Goal: Information Seeking & Learning: Learn about a topic

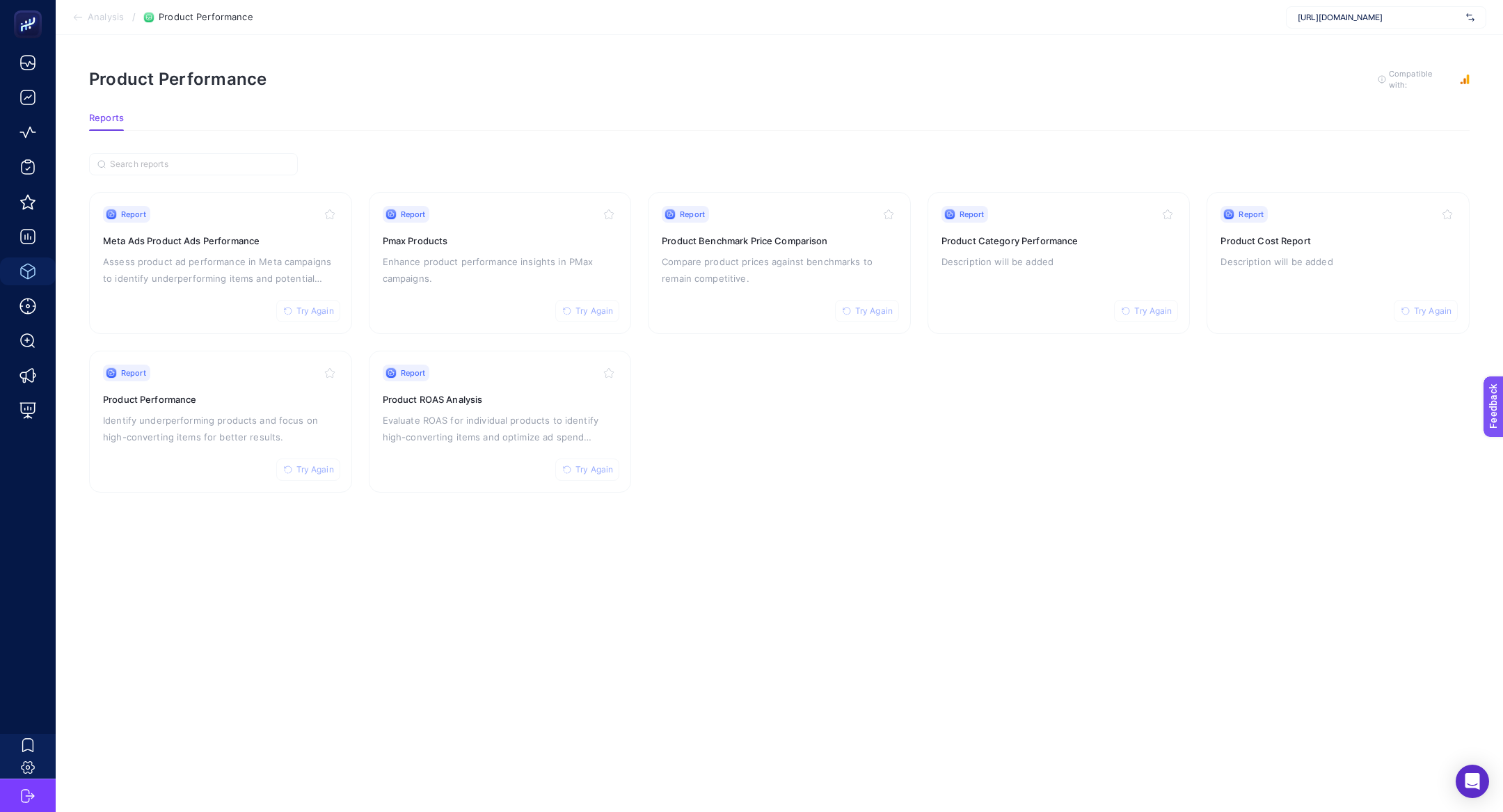
click at [1412, 14] on span "[URL][DOMAIN_NAME]" at bounding box center [1379, 17] width 163 height 11
type input "özdile"
click at [1415, 69] on div "Özdilekteyim - ADV" at bounding box center [1385, 68] width 199 height 22
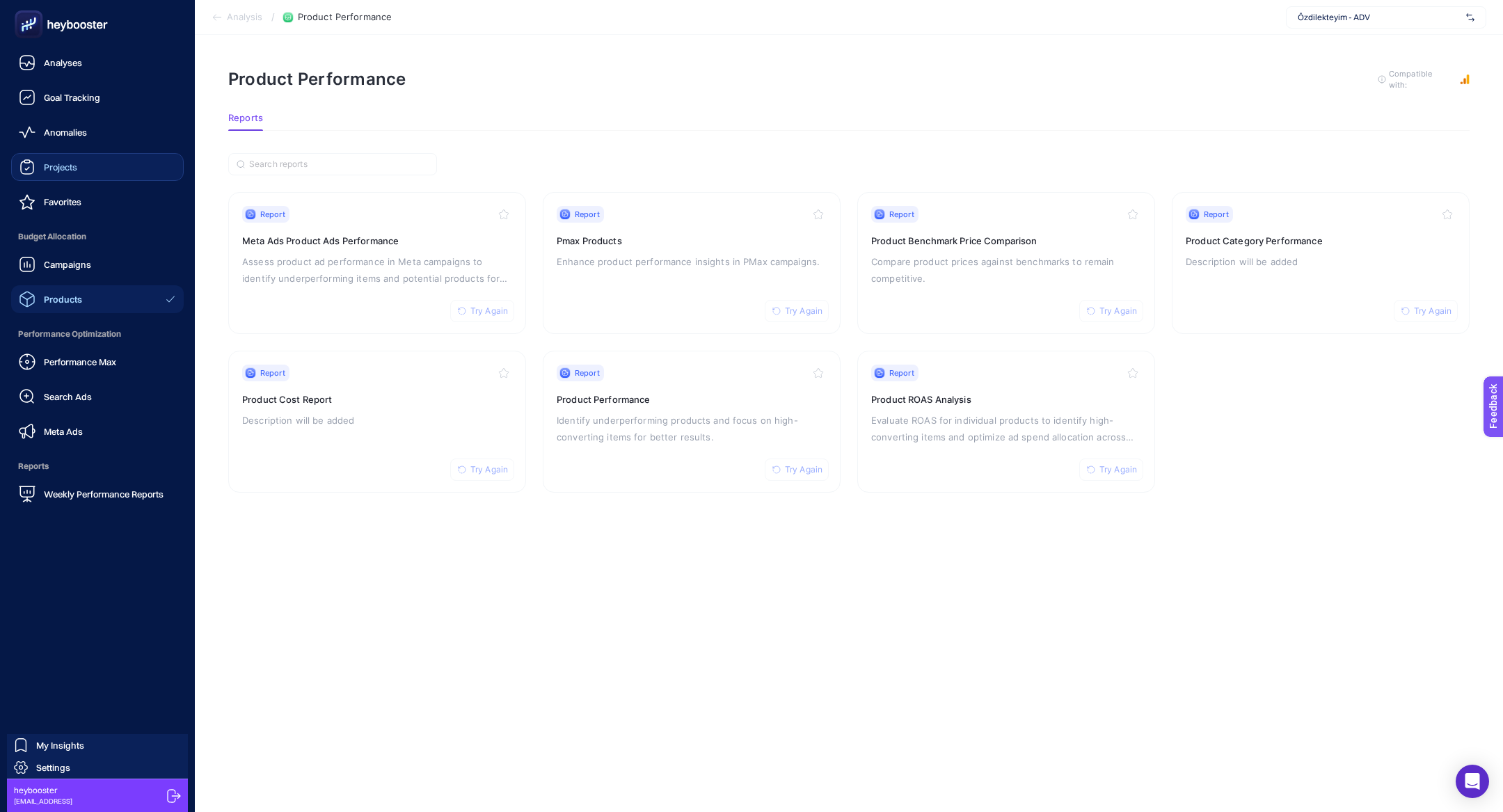
click at [41, 171] on div "Projects" at bounding box center [48, 167] width 59 height 17
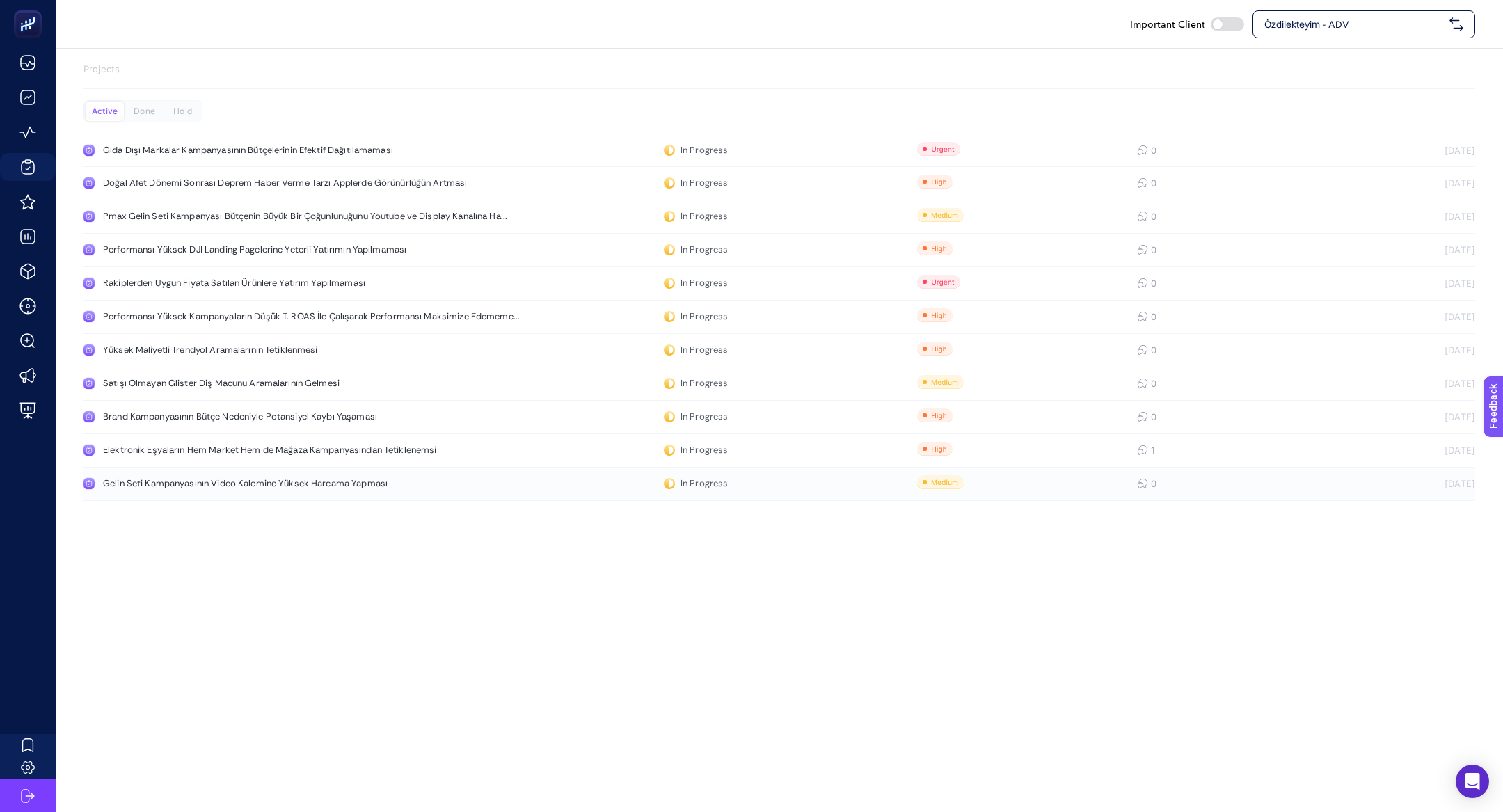
click at [278, 491] on link "Gelin Seti Kampanyasının Video Kalemine Yüksek Harcama Yapması In Progress 0 [D…" at bounding box center [779, 484] width 1392 height 33
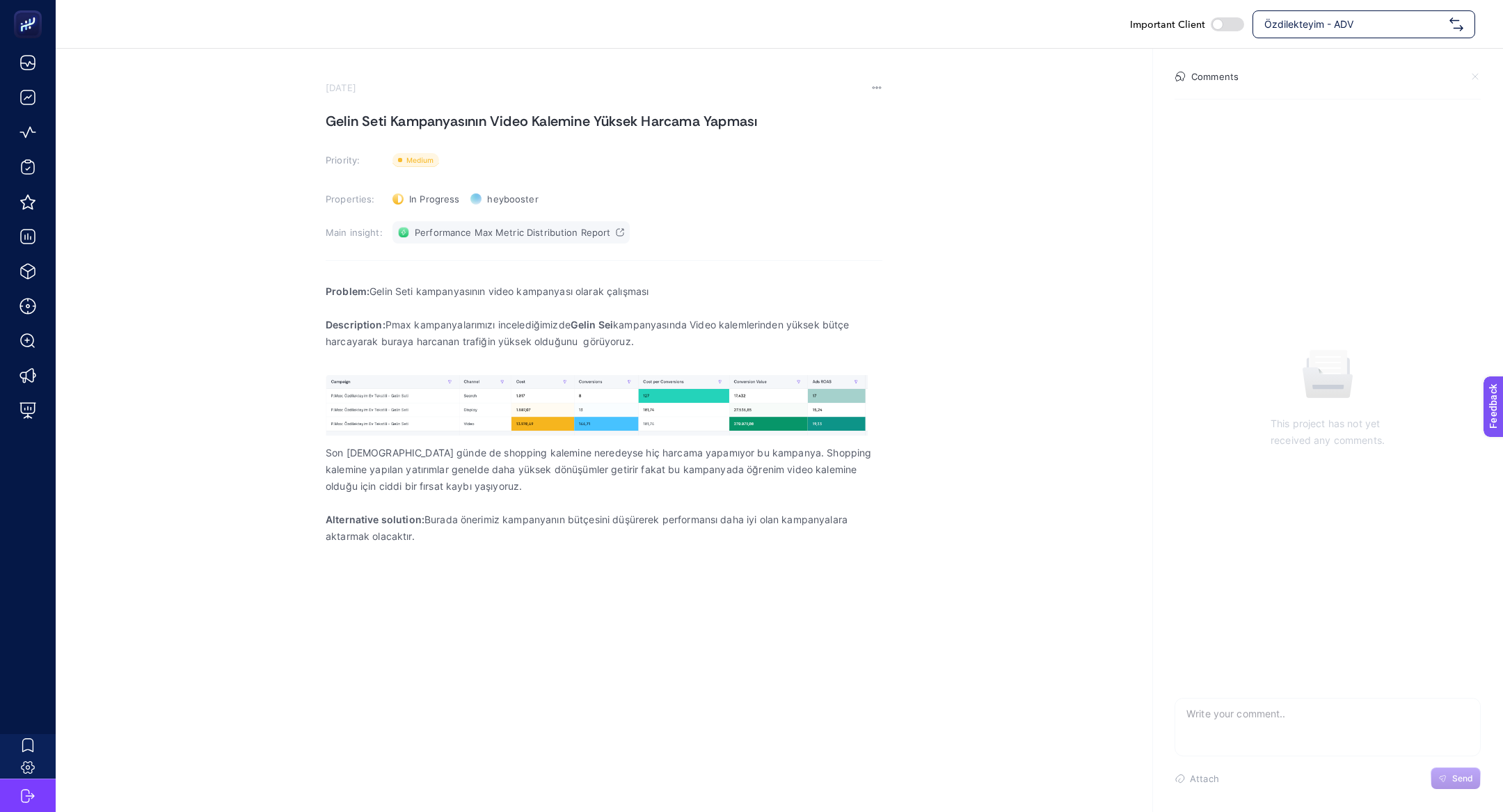
click at [513, 222] on link "Performance Max Metric Distribution Report" at bounding box center [511, 233] width 237 height 22
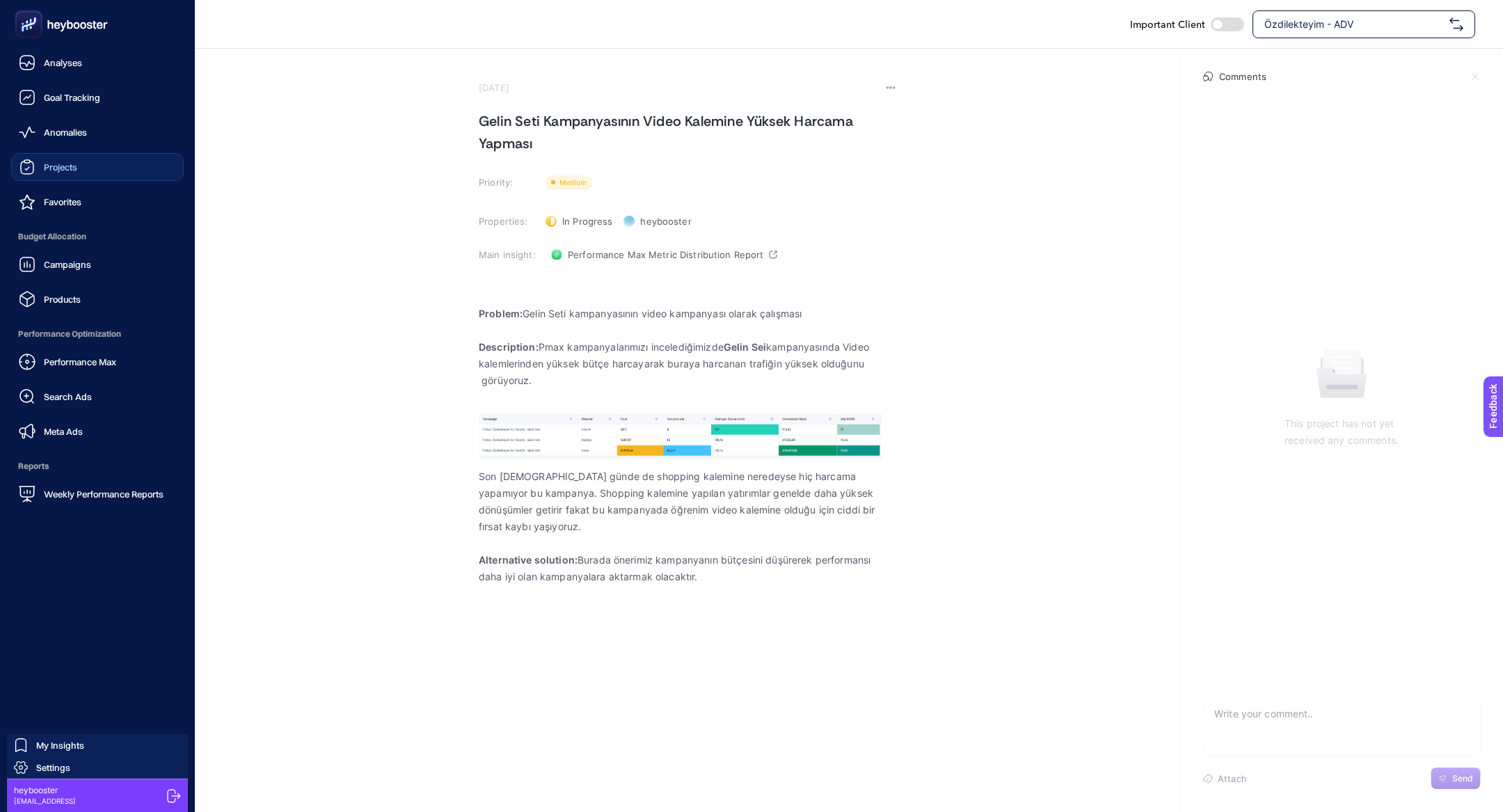
click at [94, 165] on link "Projects" at bounding box center [97, 167] width 172 height 28
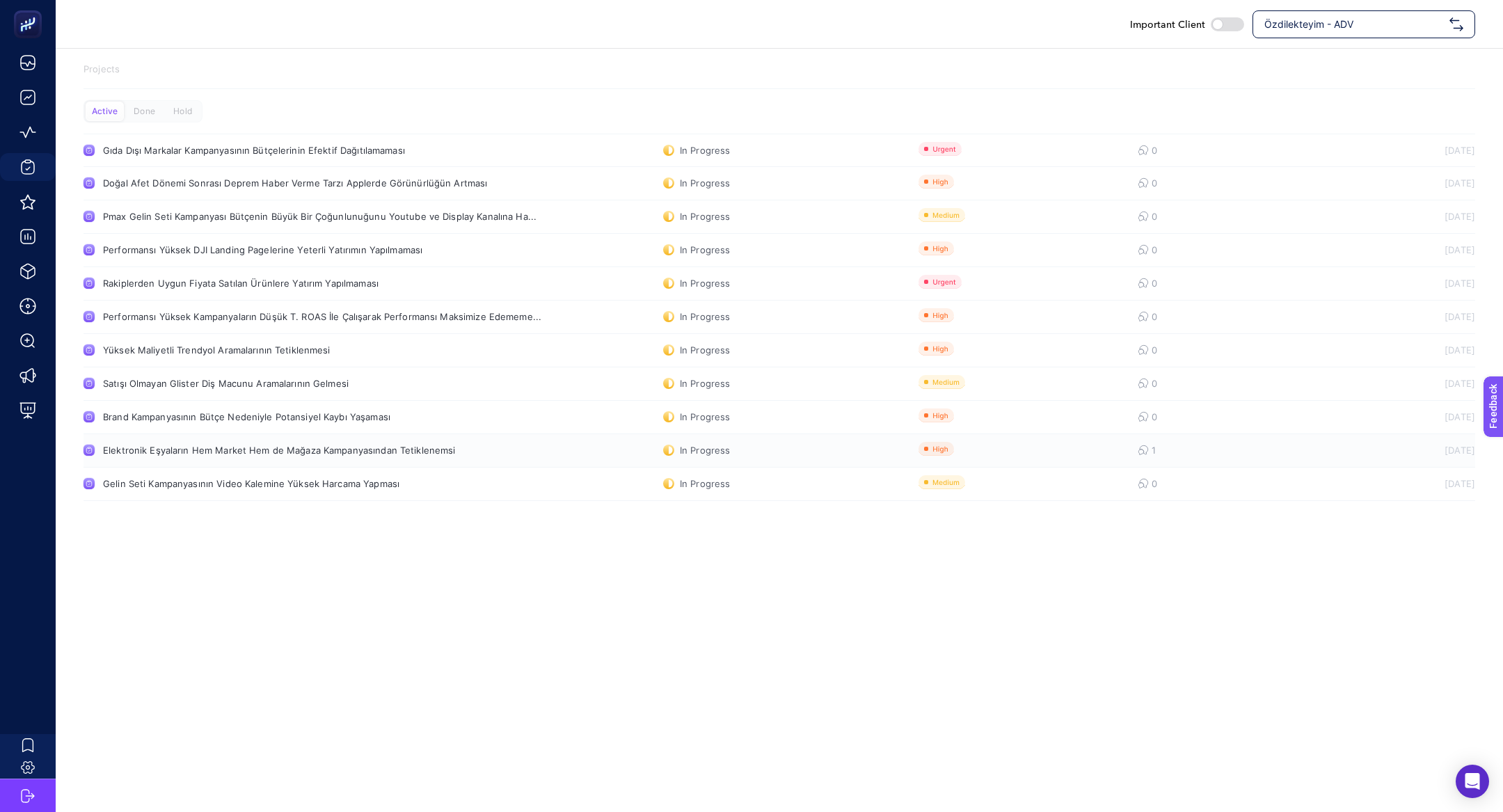
click at [203, 460] on link "Elektronik Eşyaların Hem Market Hem de Mağaza Kampanyasından Tetiklenemsi In Pr…" at bounding box center [779, 450] width 1392 height 33
click at [352, 418] on div "Brand Kampanyasının Bütçe Nedeniyle Potansiyel Kaybı Yaşaması" at bounding box center [263, 416] width 321 height 11
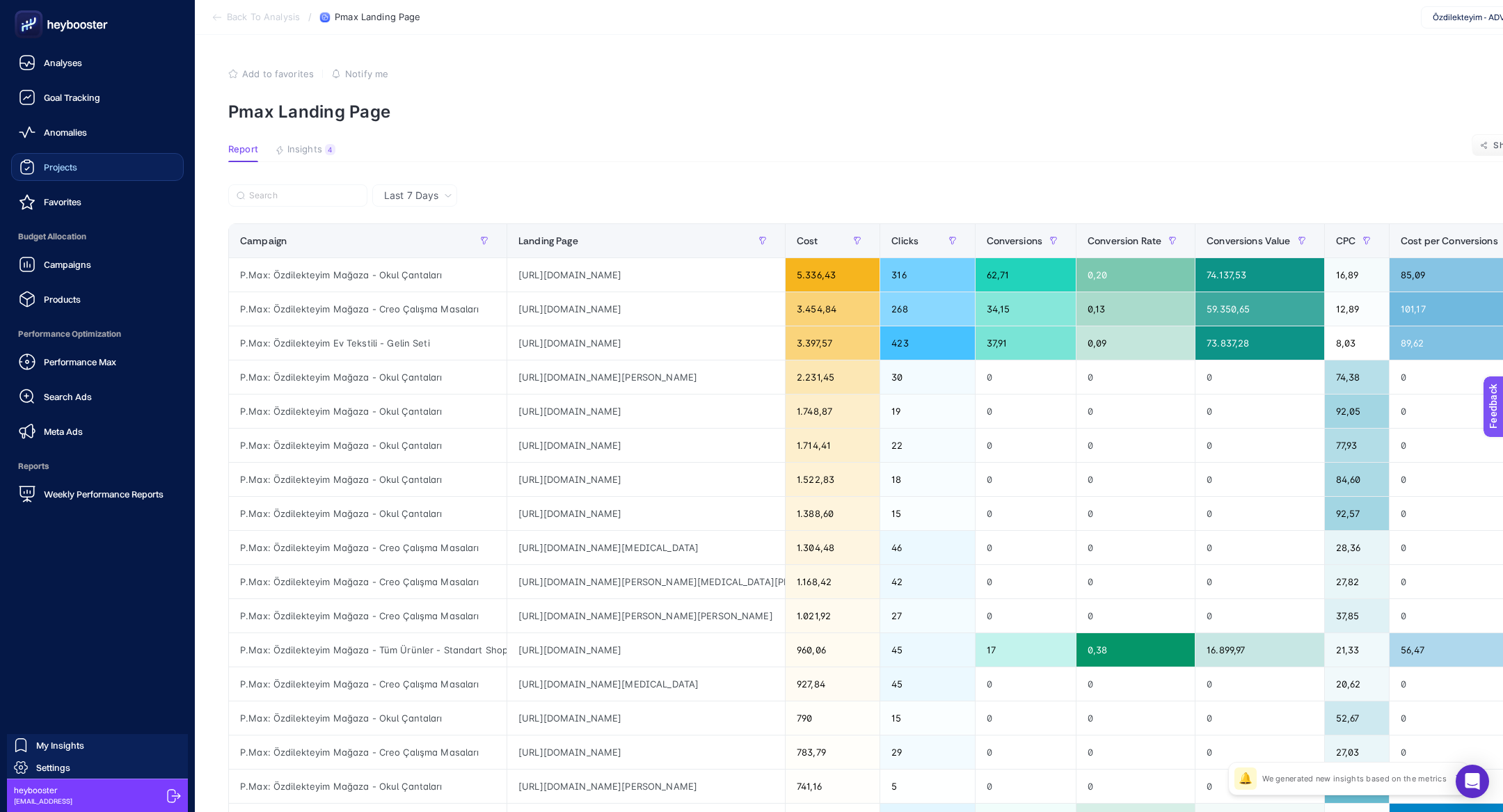
click at [86, 176] on link "Projects" at bounding box center [97, 167] width 172 height 28
